Goal: Task Accomplishment & Management: Manage account settings

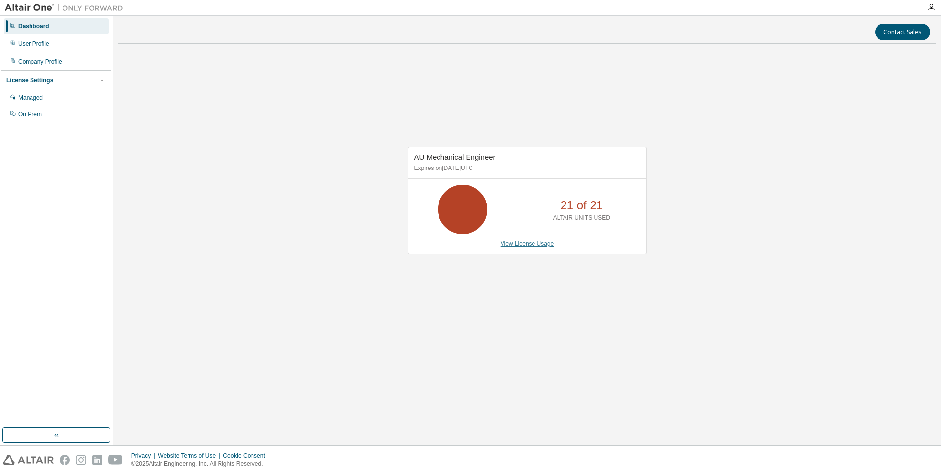
click at [516, 243] on link "View License Usage" at bounding box center [528, 243] width 54 height 7
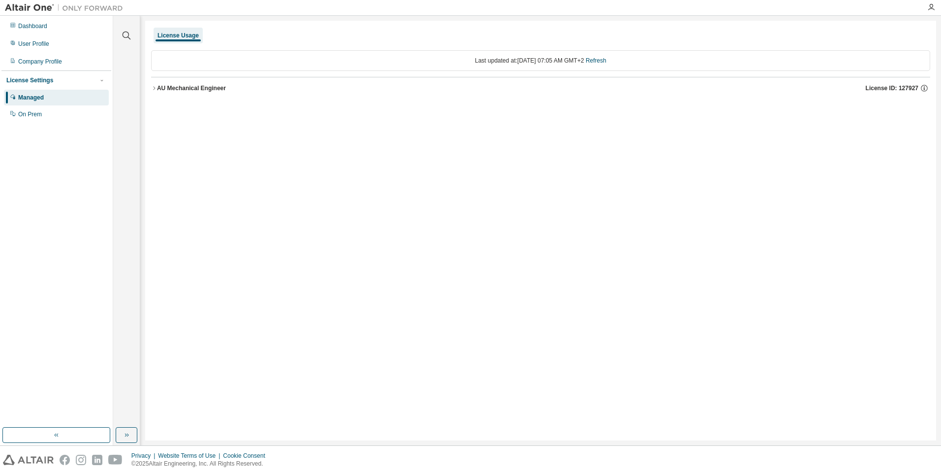
click at [154, 91] on icon "button" at bounding box center [154, 88] width 6 height 6
